Goal: Task Accomplishment & Management: Complete application form

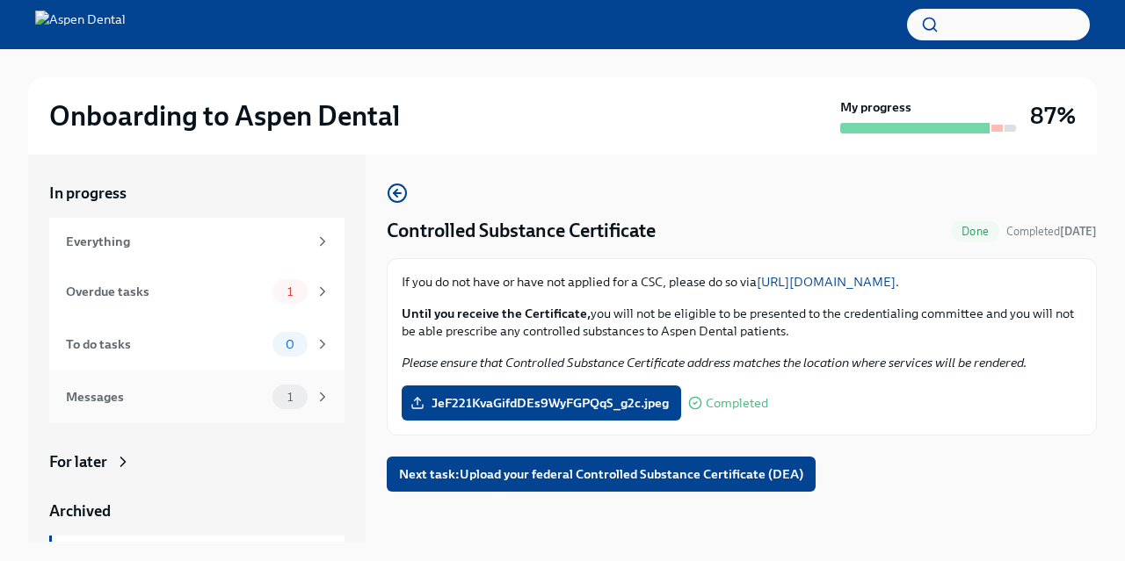
click at [173, 388] on div "Messages 1" at bounding box center [198, 397] width 264 height 25
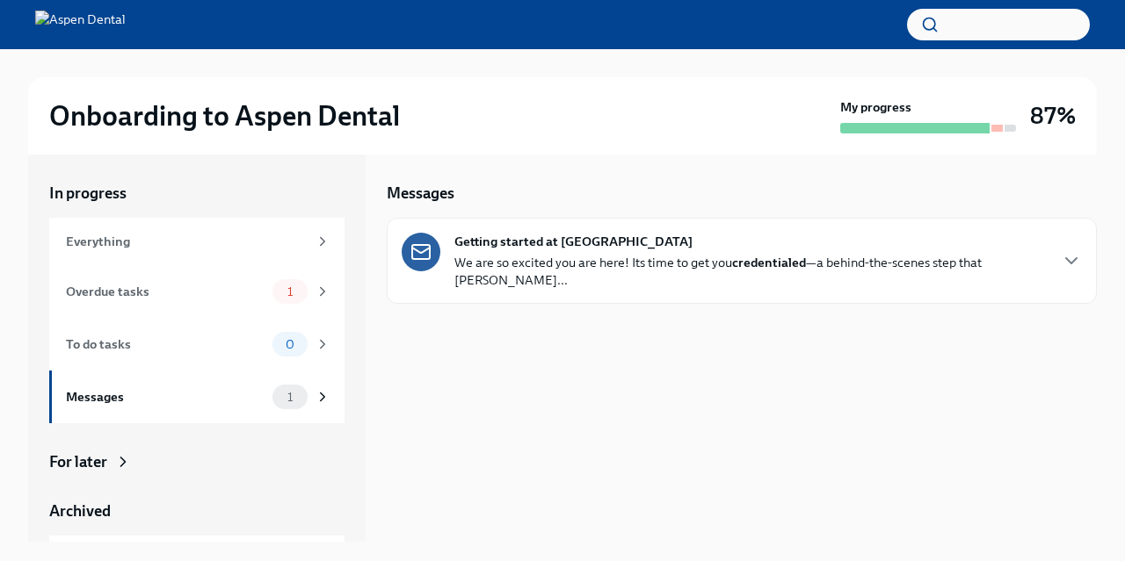
click at [710, 259] on p "We are so excited you are here! Its time to get you credentialed —a behind-the-…" at bounding box center [750, 271] width 592 height 35
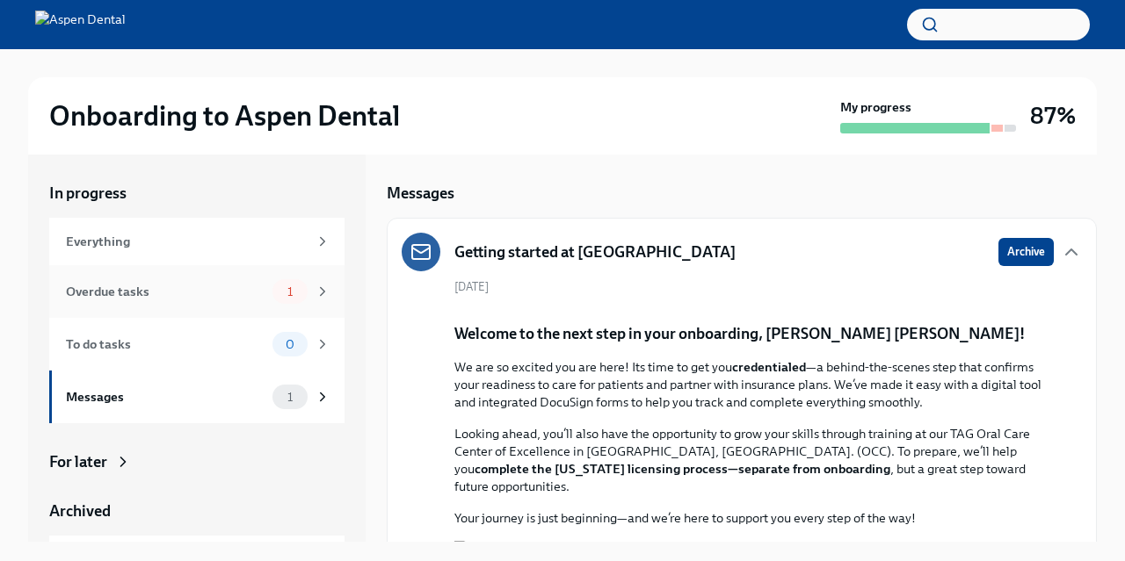
click at [190, 275] on div "Overdue tasks 1" at bounding box center [196, 291] width 295 height 53
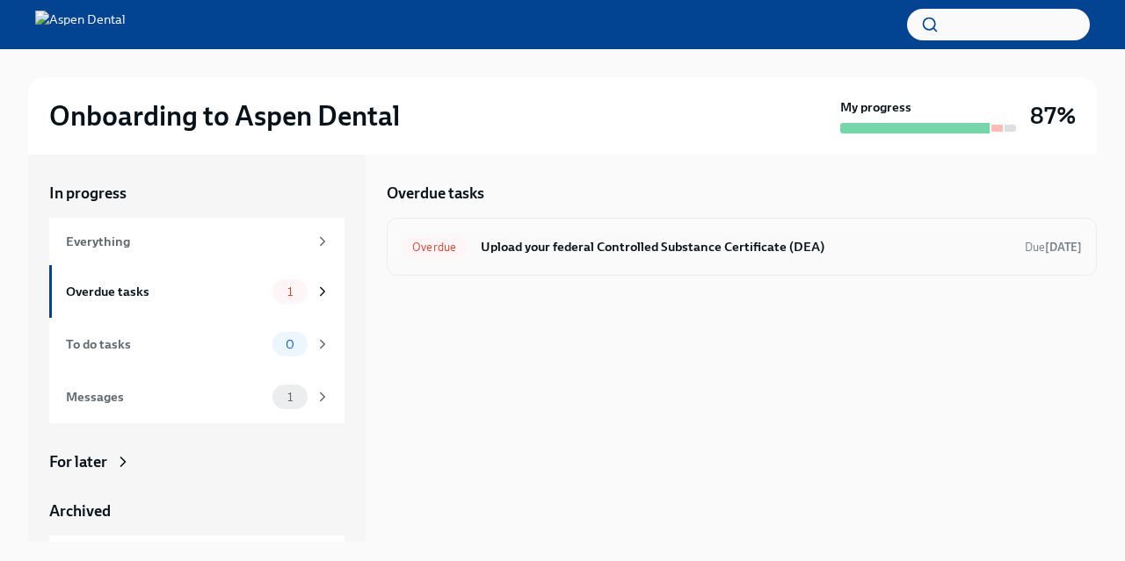
click at [591, 260] on div "Overdue Upload your federal Controlled Substance Certificate (DEA) Due [DATE]" at bounding box center [742, 247] width 680 height 28
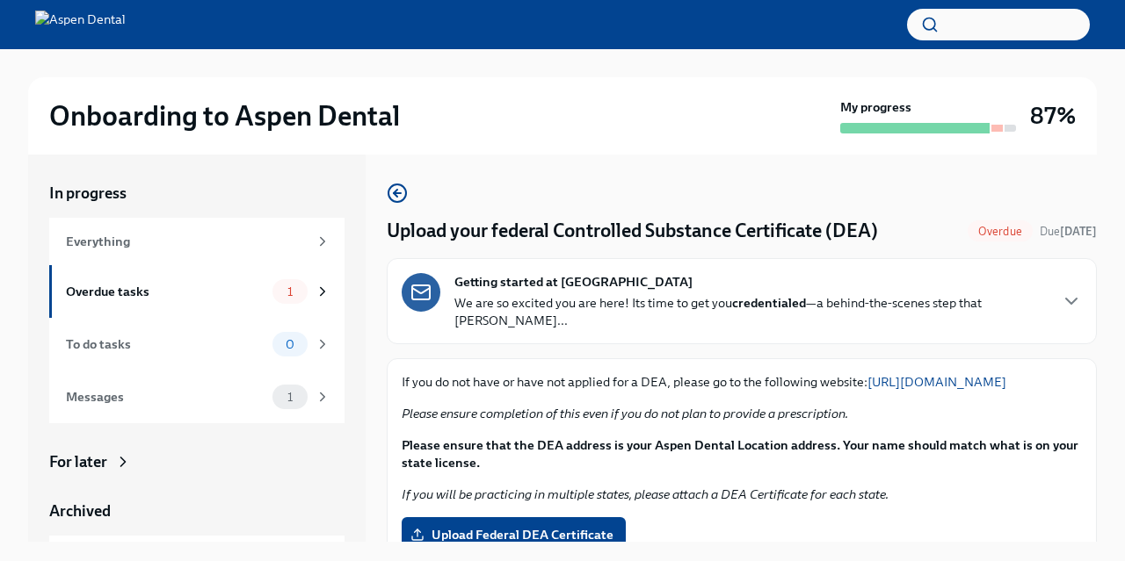
scroll to position [171, 0]
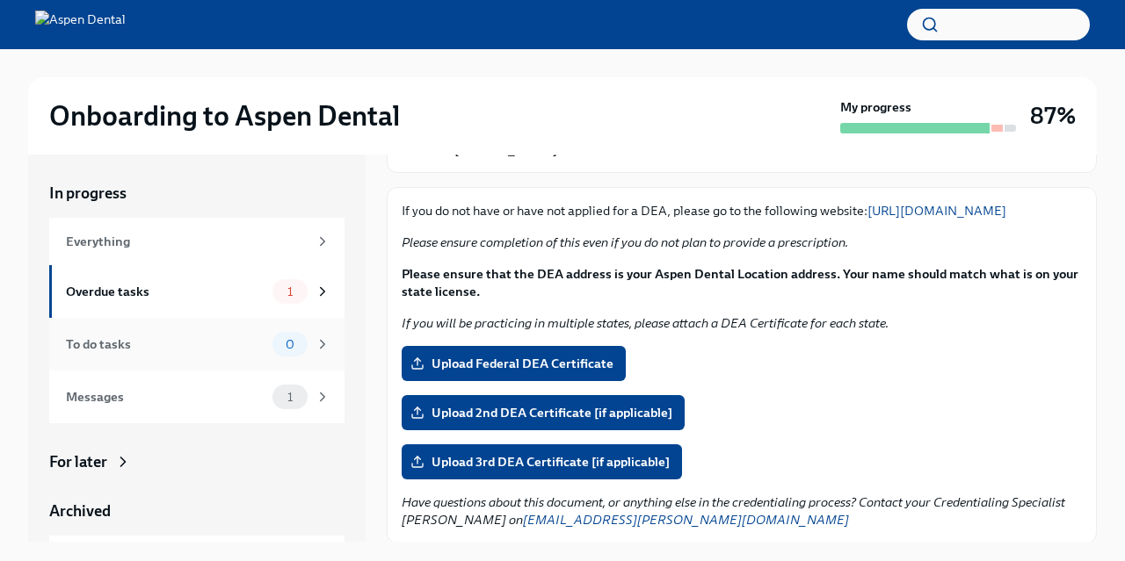
click at [168, 337] on div "To do tasks" at bounding box center [165, 344] width 199 height 19
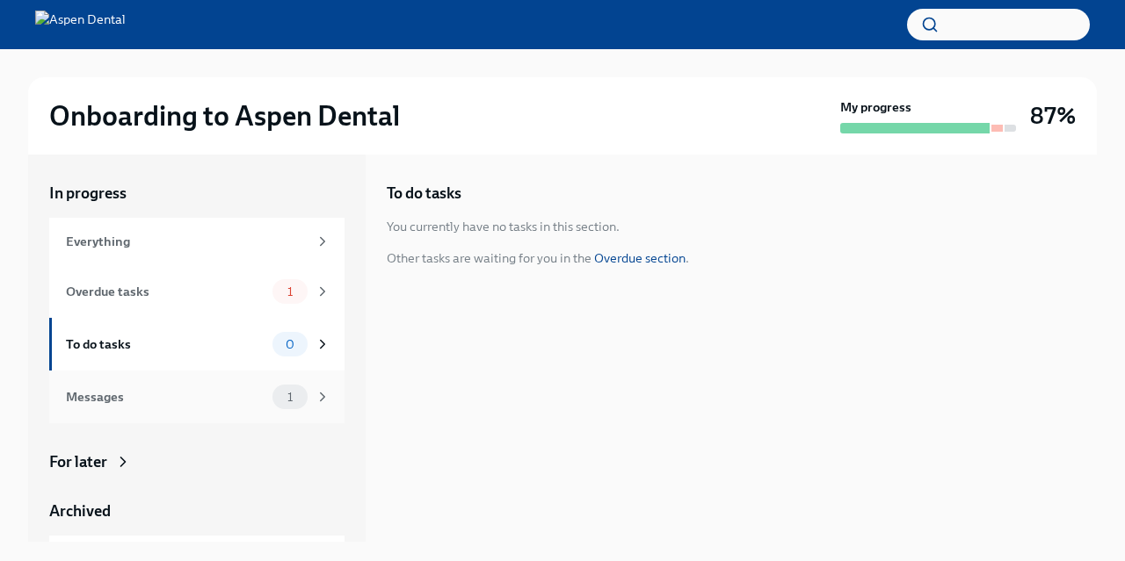
click at [128, 392] on div "Messages" at bounding box center [165, 396] width 199 height 19
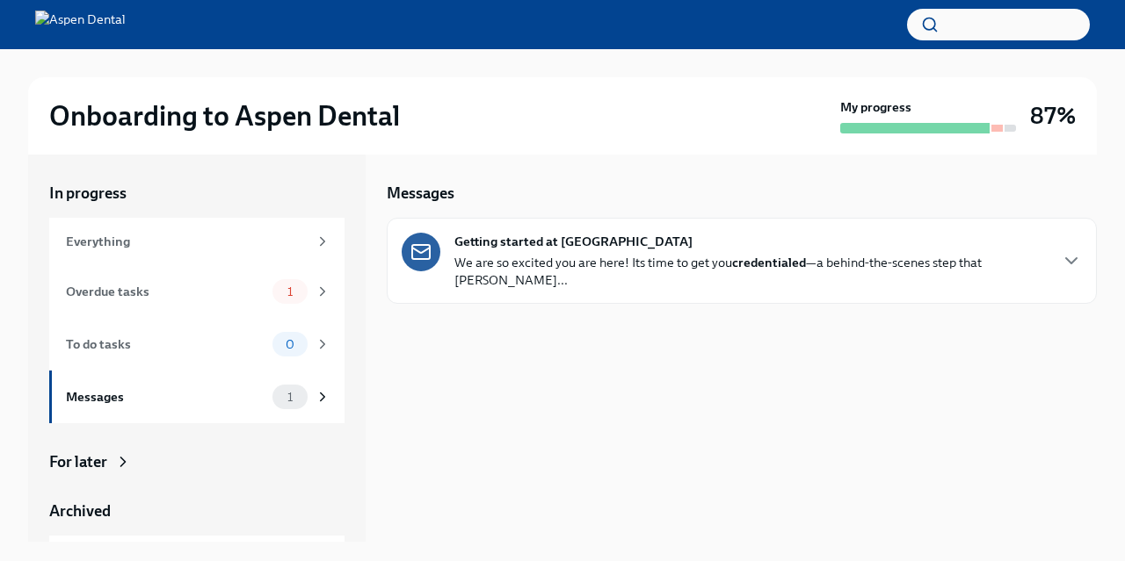
click at [107, 458] on div "For later" at bounding box center [196, 462] width 295 height 21
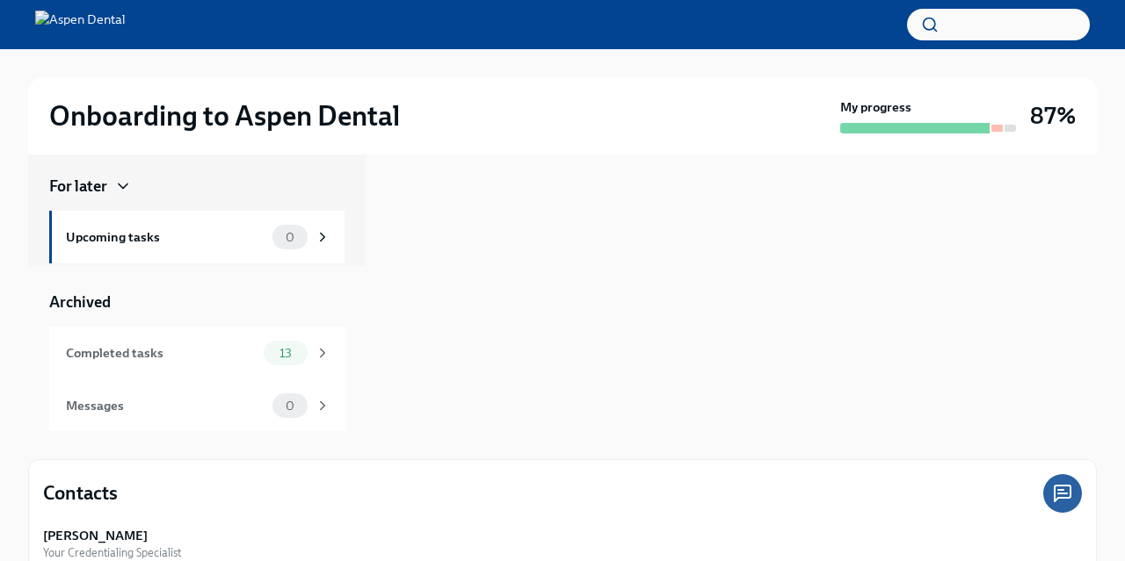
scroll to position [183, 0]
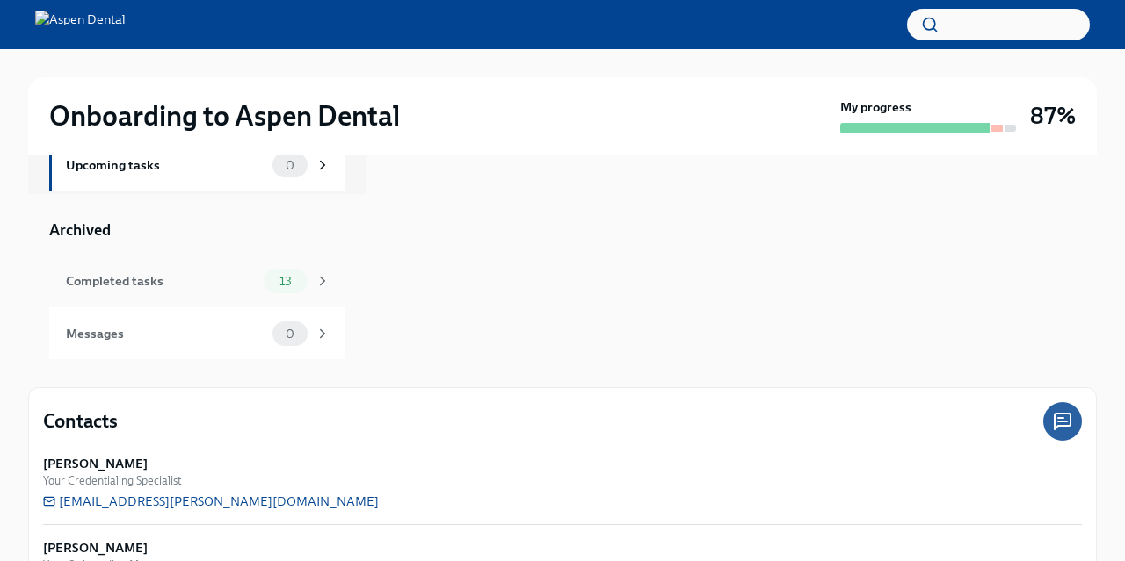
click at [178, 282] on div "Completed tasks" at bounding box center [161, 281] width 191 height 19
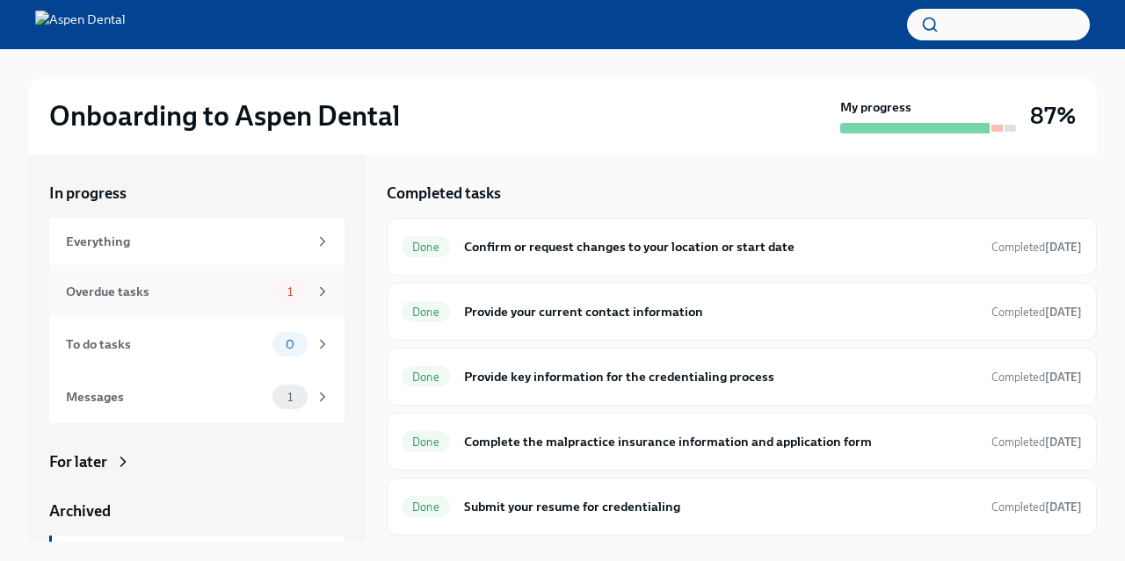
click at [154, 286] on div "Overdue tasks" at bounding box center [165, 291] width 199 height 19
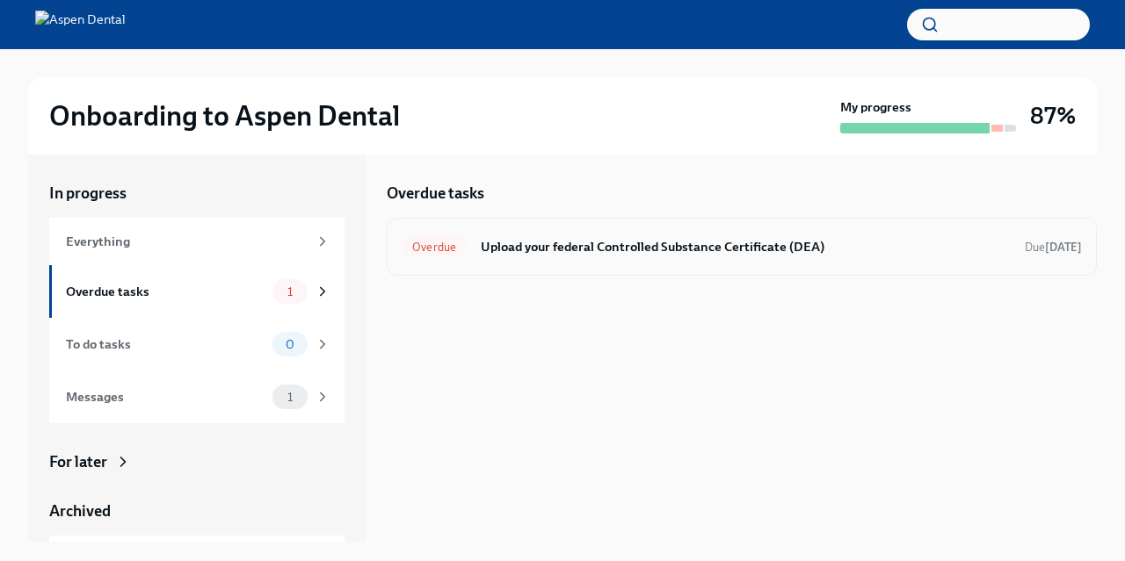
click at [793, 254] on h6 "Upload your federal Controlled Substance Certificate (DEA)" at bounding box center [746, 246] width 530 height 19
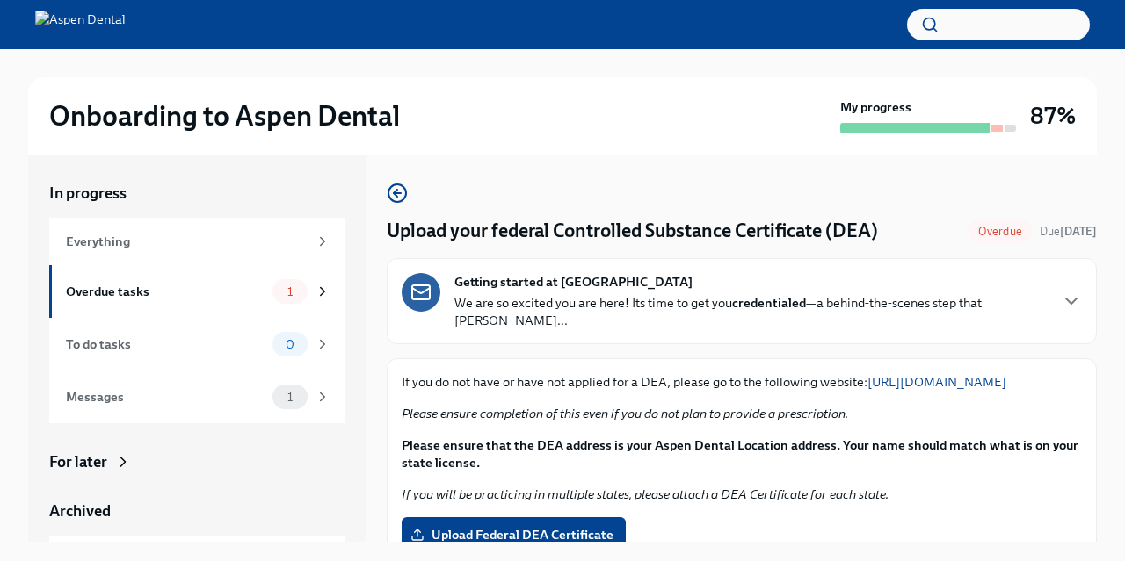
click at [971, 373] on p "If you do not have or have not applied for a DEA, please go to the following we…" at bounding box center [742, 382] width 680 height 18
click at [967, 374] on link "[URL][DOMAIN_NAME]" at bounding box center [936, 382] width 139 height 16
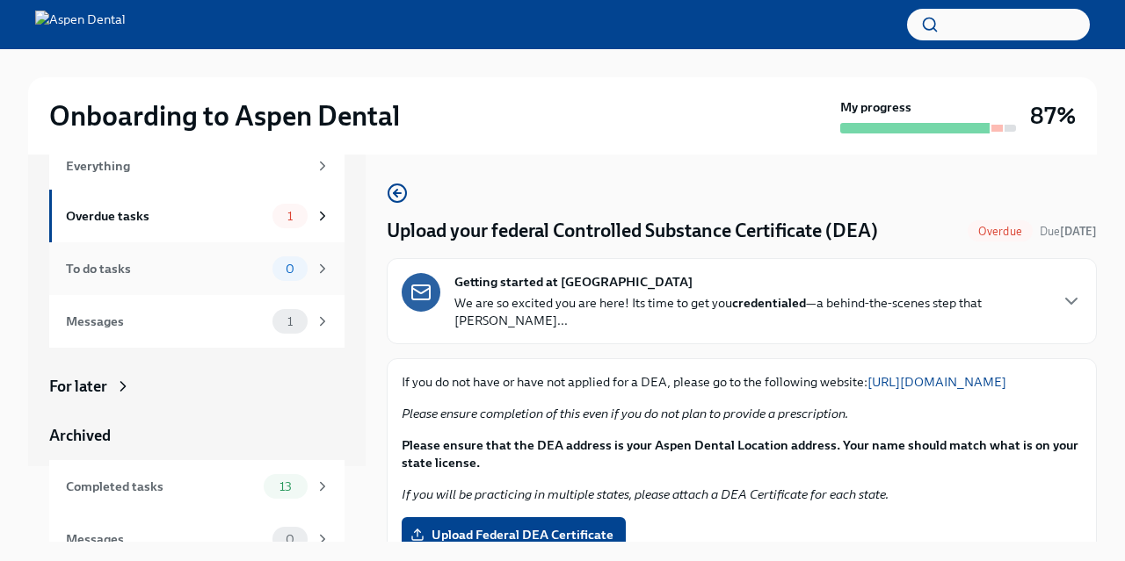
scroll to position [98, 0]
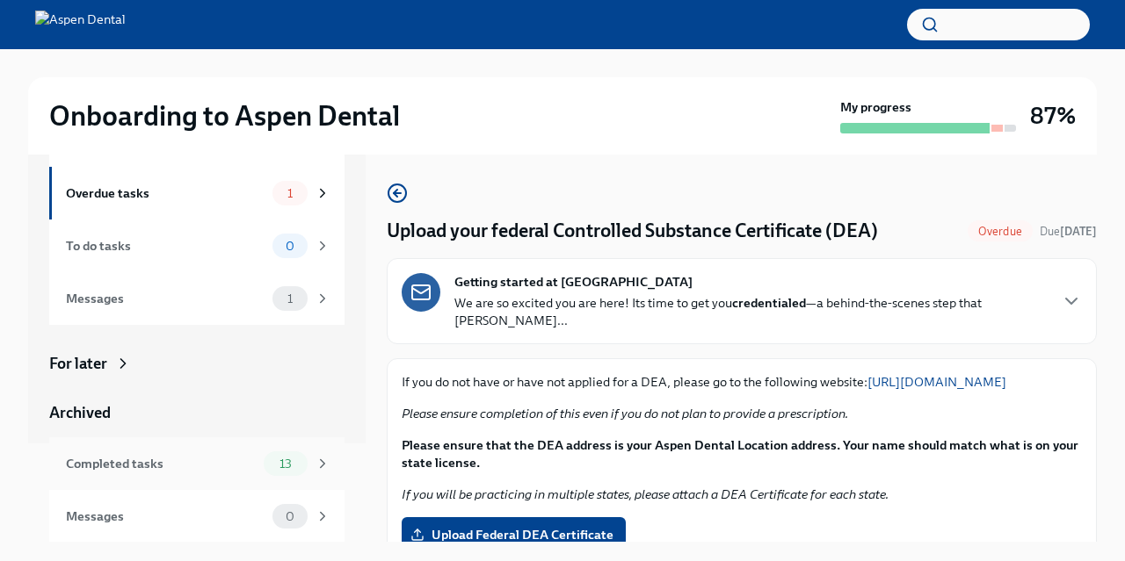
click at [136, 462] on div "Completed tasks" at bounding box center [161, 463] width 191 height 19
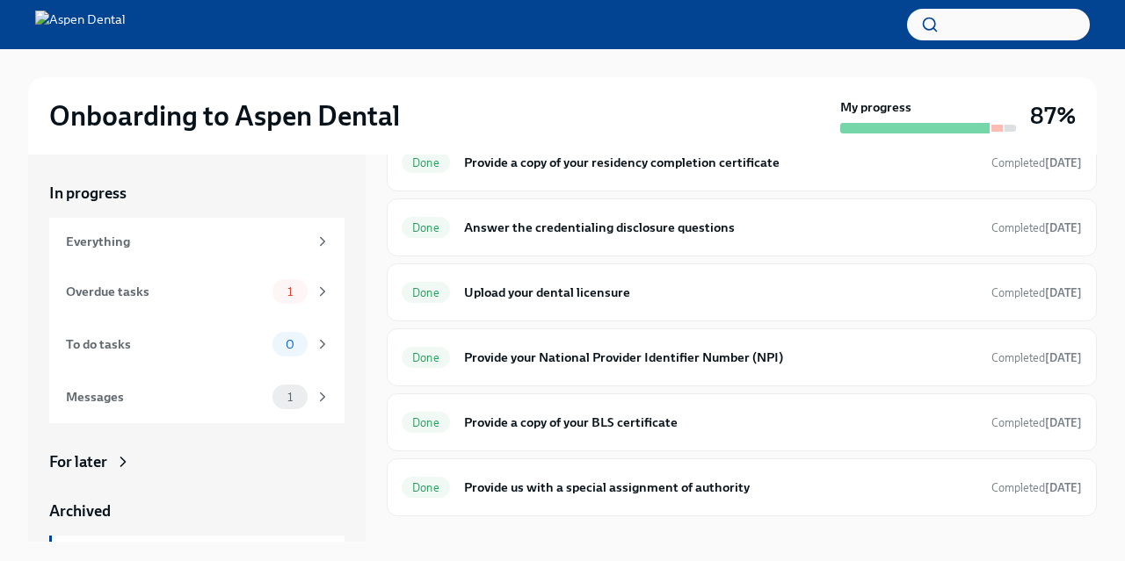
scroll to position [527, 0]
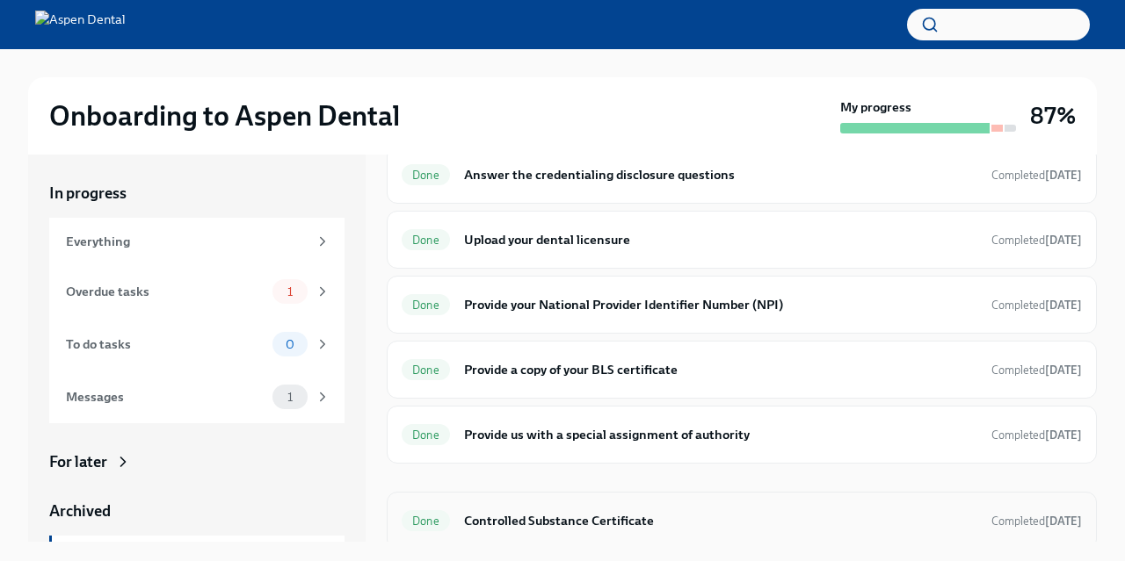
click at [596, 516] on h6 "Controlled Substance Certificate" at bounding box center [720, 520] width 513 height 19
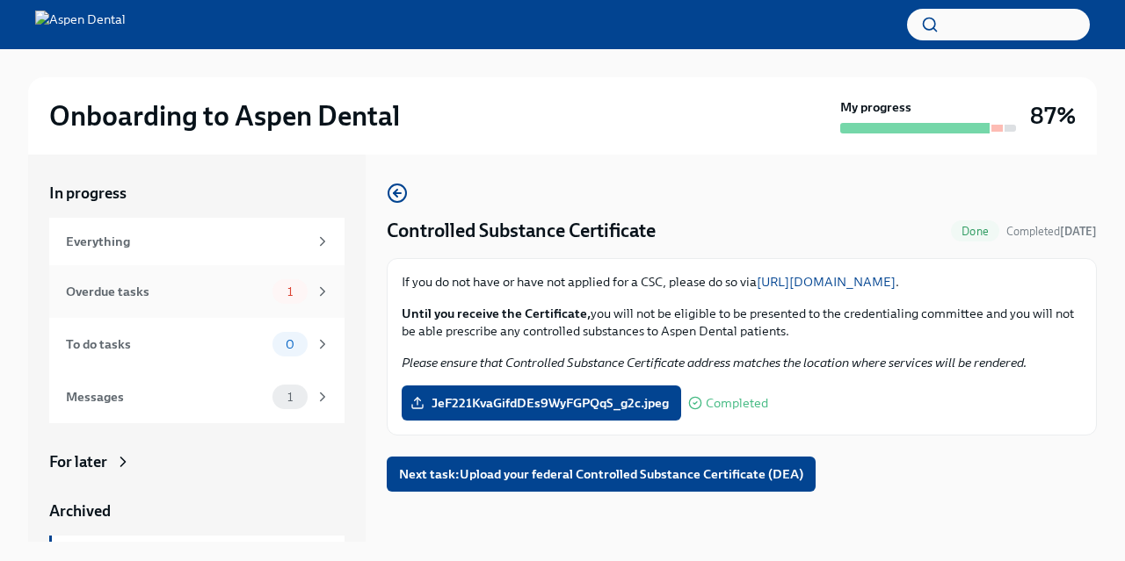
click at [170, 298] on div "Overdue tasks" at bounding box center [165, 291] width 199 height 19
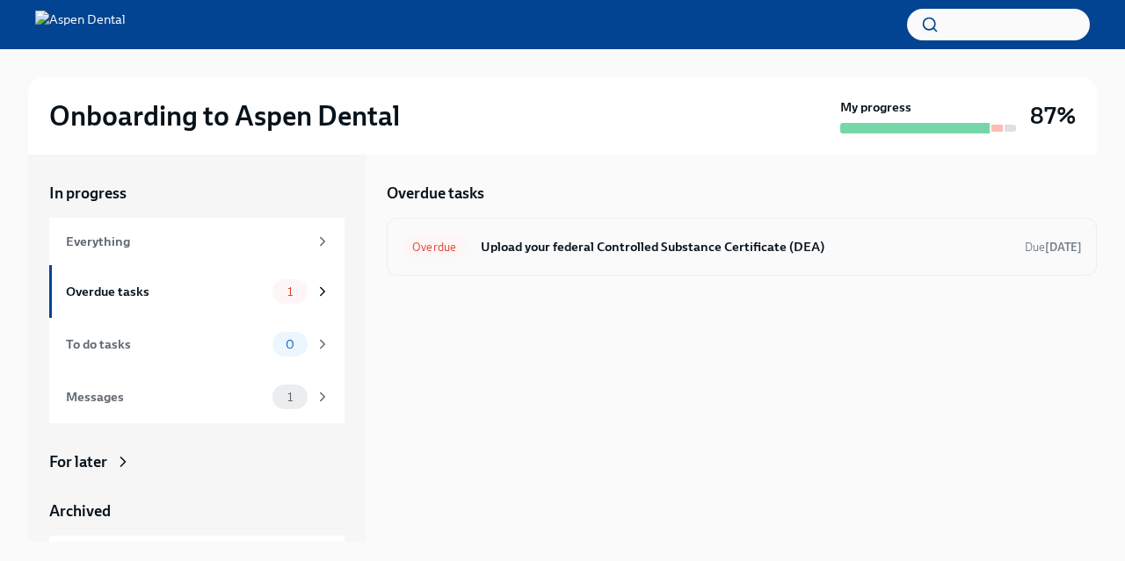
click at [739, 250] on h6 "Upload your federal Controlled Substance Certificate (DEA)" at bounding box center [746, 246] width 530 height 19
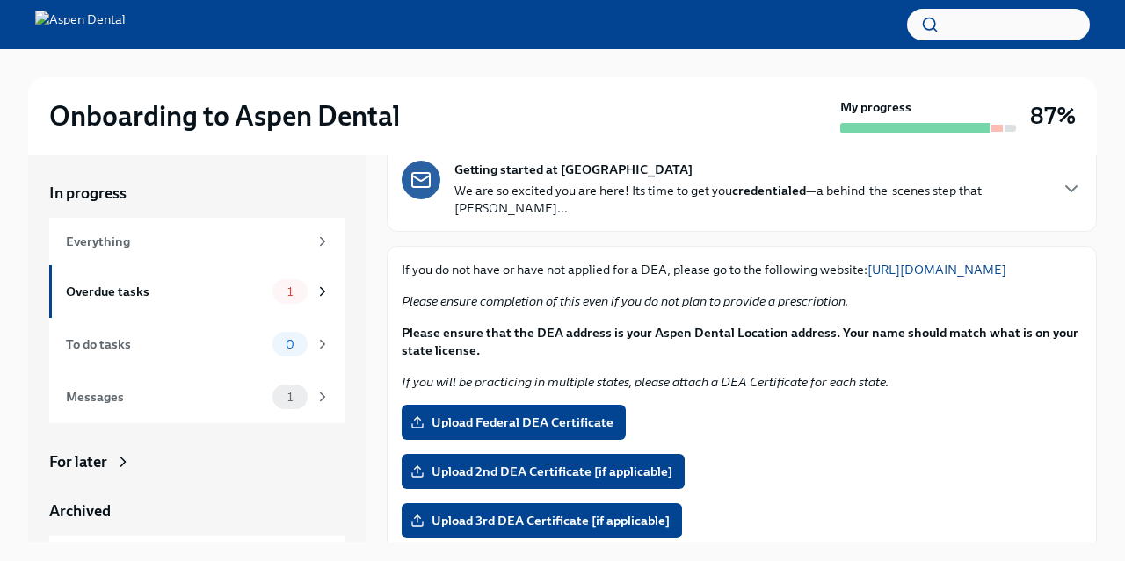
scroll to position [171, 0]
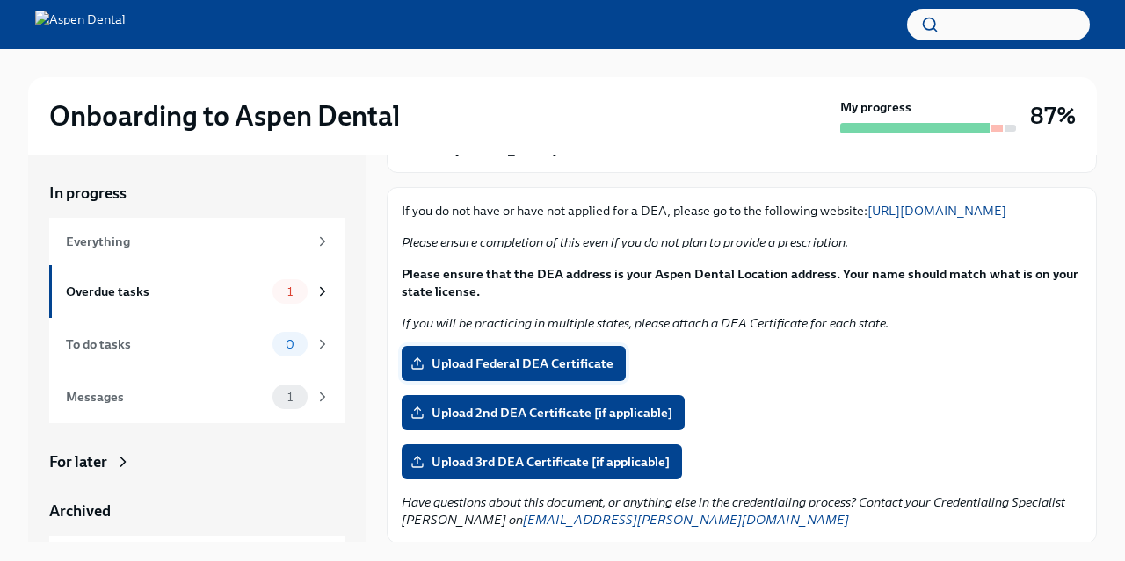
click at [502, 358] on span "Upload Federal DEA Certificate" at bounding box center [513, 364] width 199 height 18
click at [0, 0] on input "Upload Federal DEA Certificate" at bounding box center [0, 0] width 0 height 0
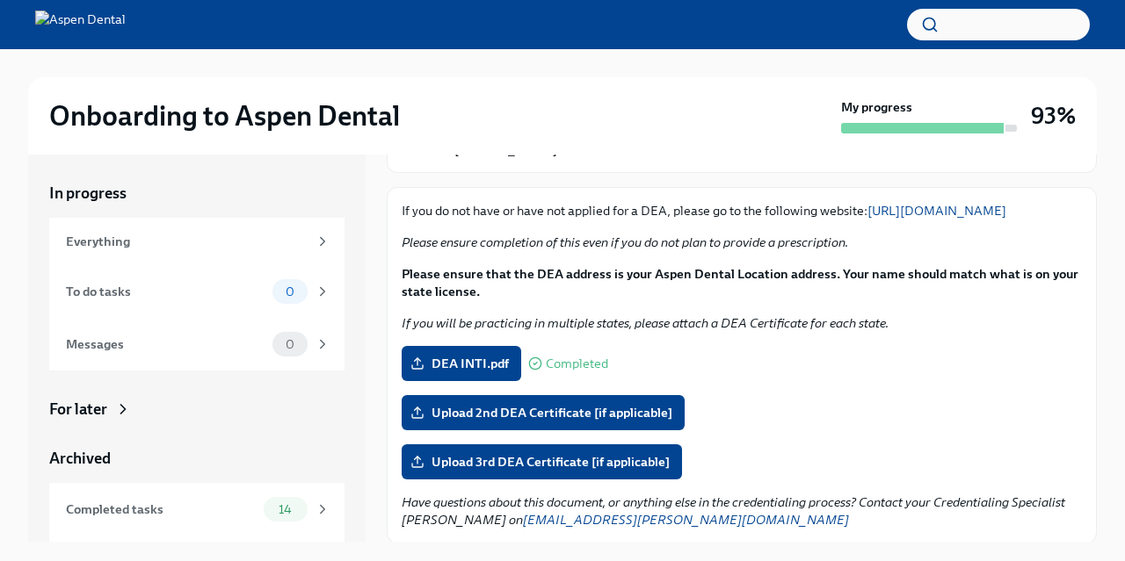
click at [127, 196] on div "In progress" at bounding box center [196, 193] width 295 height 21
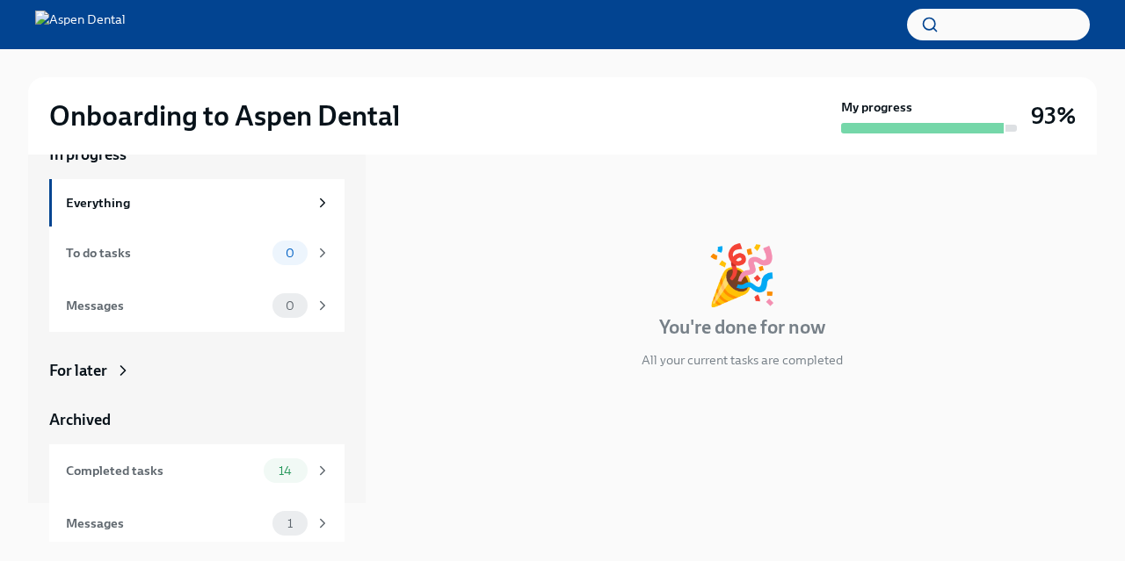
scroll to position [46, 0]
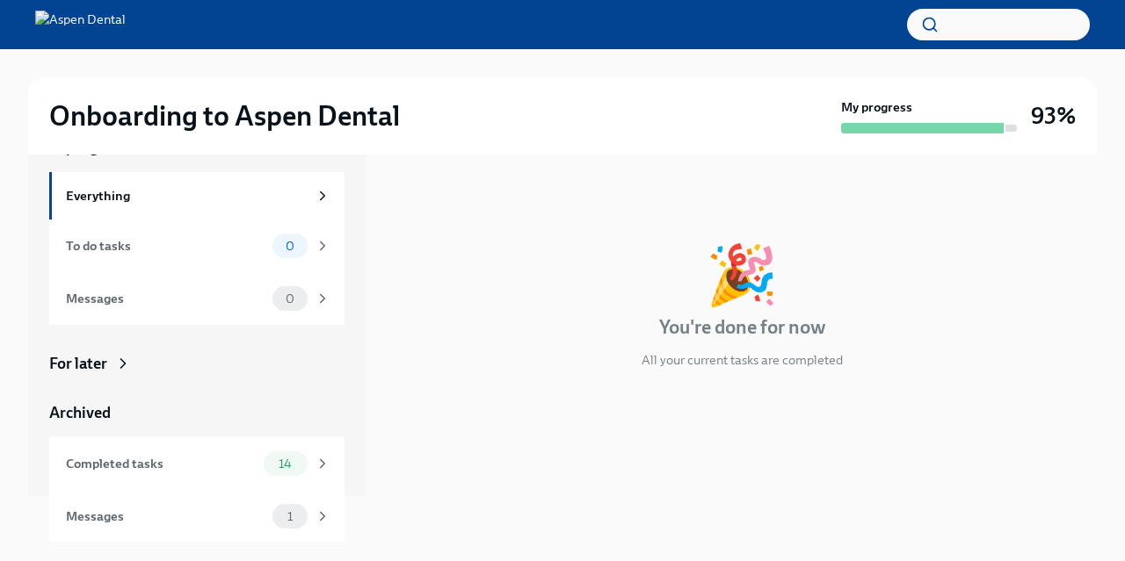
click at [66, 422] on div "Archived" at bounding box center [196, 412] width 295 height 21
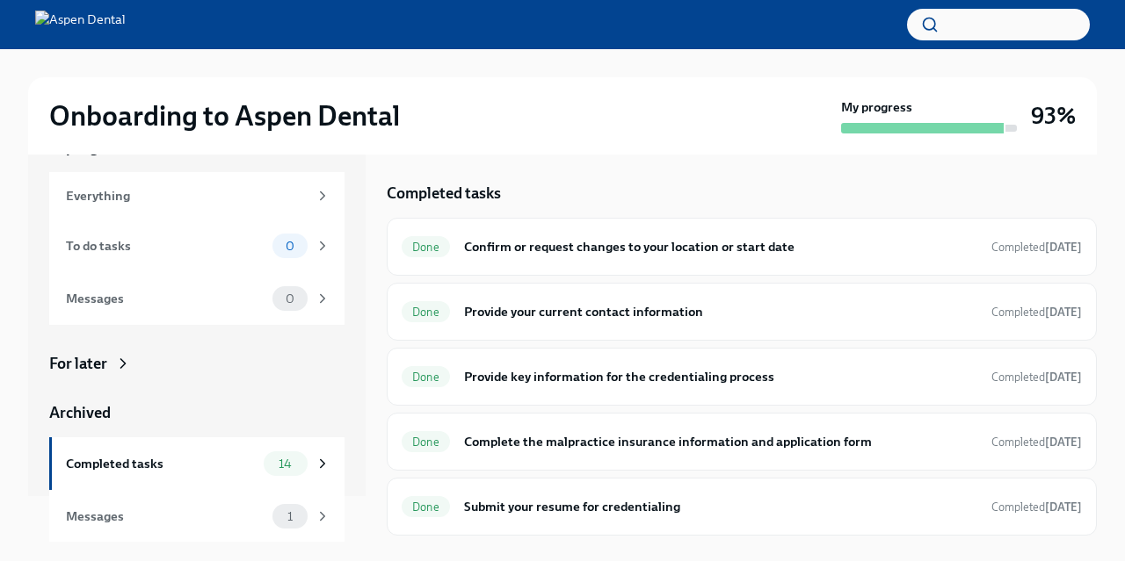
click at [99, 358] on div "For later" at bounding box center [78, 363] width 58 height 21
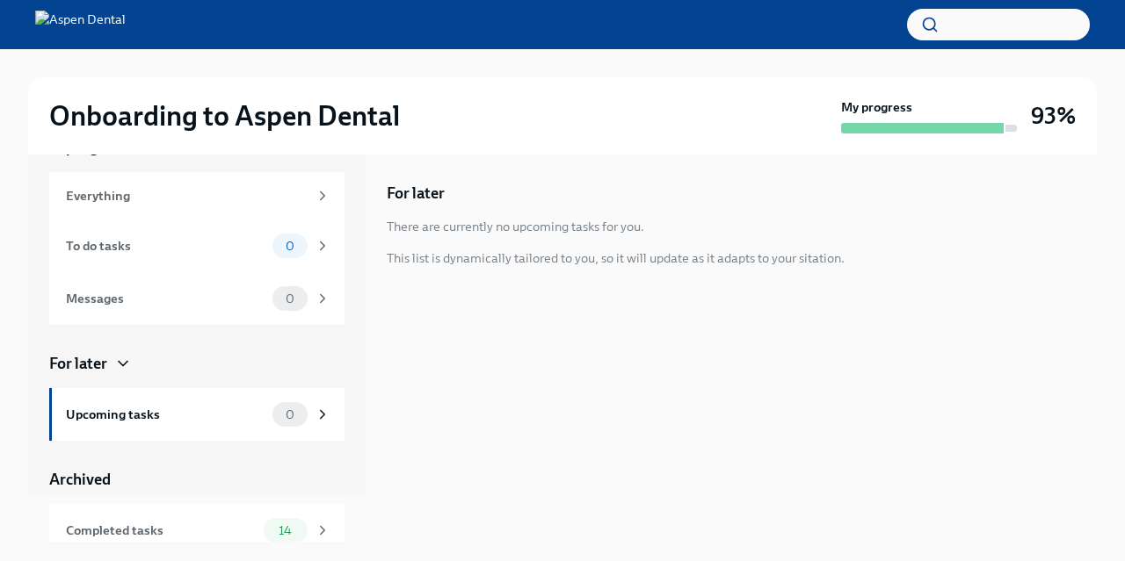
click at [99, 358] on div "For later" at bounding box center [78, 363] width 58 height 21
click at [1039, 113] on h3 "93%" at bounding box center [1053, 116] width 45 height 32
click at [105, 16] on img at bounding box center [80, 25] width 91 height 28
click at [120, 199] on div "Everything" at bounding box center [187, 195] width 242 height 19
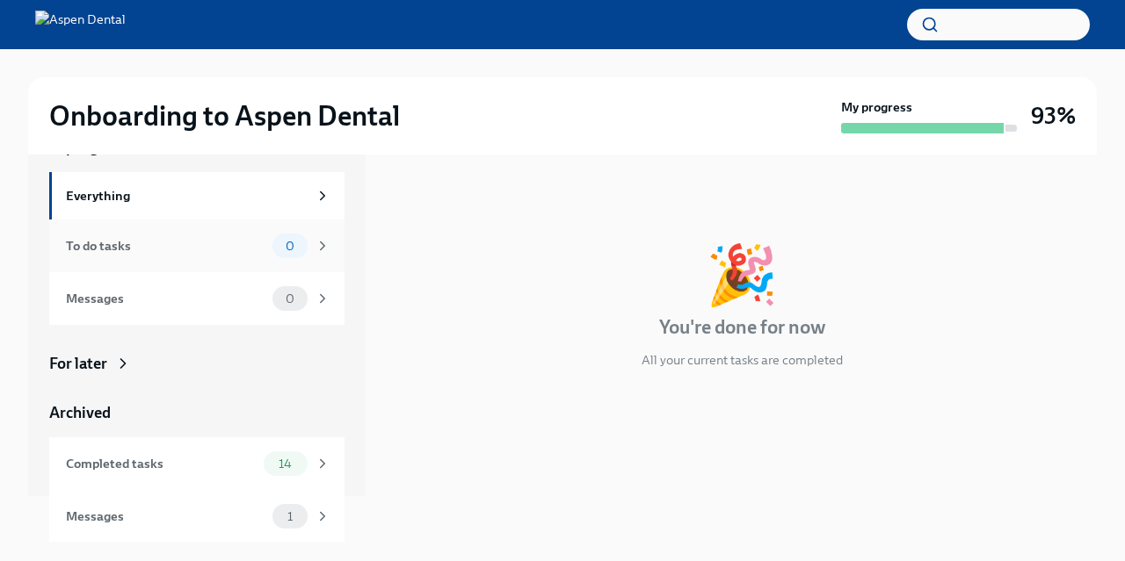
click at [152, 248] on div "To do tasks" at bounding box center [165, 245] width 199 height 19
click at [134, 308] on div "Messages 0" at bounding box center [198, 298] width 264 height 25
